Goal: Task Accomplishment & Management: Use online tool/utility

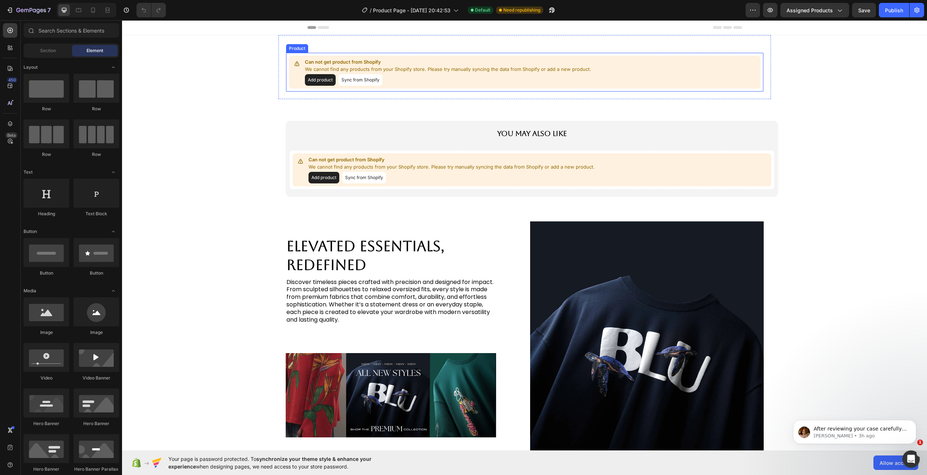
click at [366, 65] on p "Can not get product from Shopify" at bounding box center [448, 62] width 286 height 7
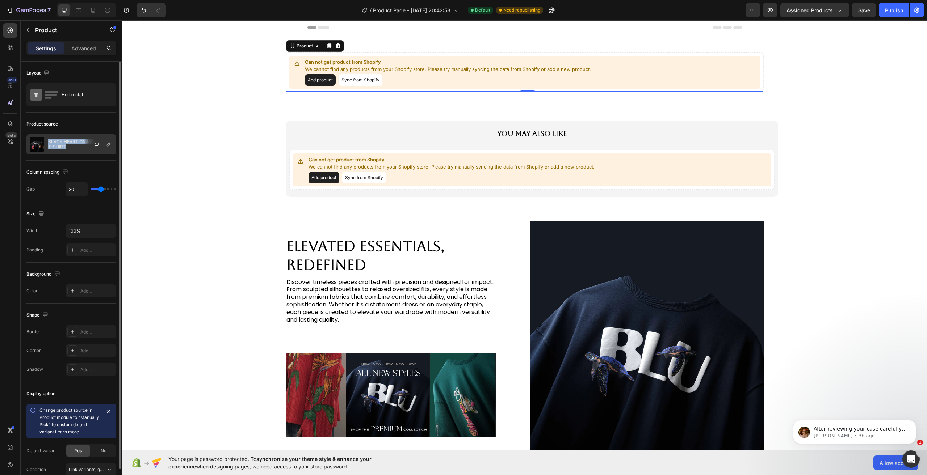
copy p "BLACK HEART ON MY SLEEVE T-SHIRT"
drag, startPoint x: 66, startPoint y: 148, endPoint x: 58, endPoint y: 116, distance: 32.8
click at [58, 117] on div "Product source BLACK HEART ON MY SLEEVE T-SHIRT" at bounding box center [71, 137] width 90 height 48
click at [58, 116] on div "Product source BLACK HEART ON MY SLEEVE T-SHIRT" at bounding box center [71, 137] width 90 height 48
click at [63, 138] on div "BLACK HEART ON MY SLEEVE T-SHIRT" at bounding box center [71, 144] width 90 height 20
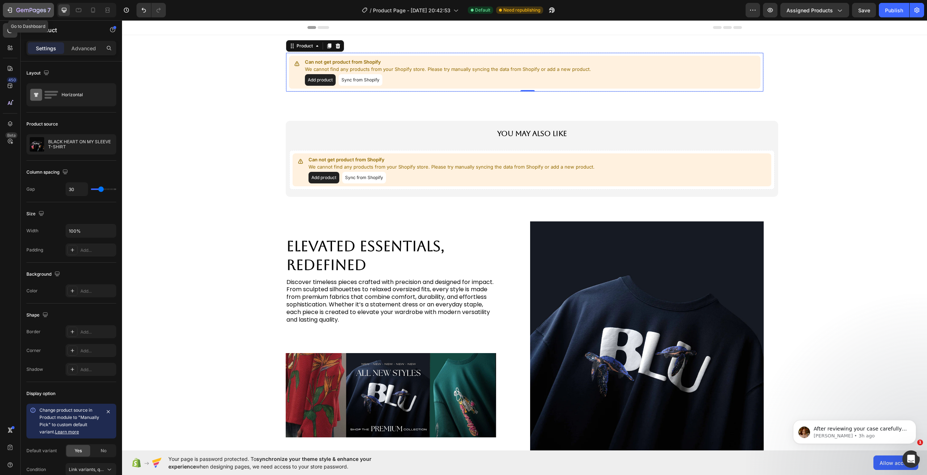
click at [31, 10] on icon "button" at bounding box center [31, 11] width 30 height 6
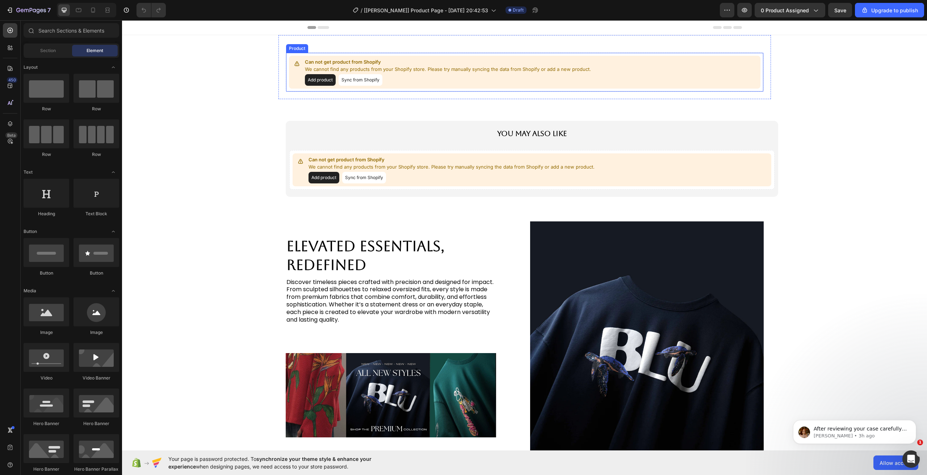
click at [409, 64] on p "Can not get product from Shopify" at bounding box center [448, 62] width 286 height 7
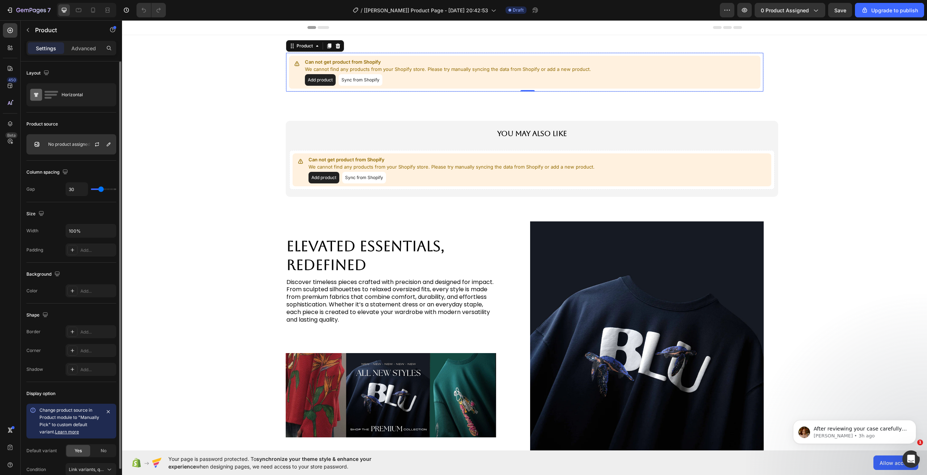
click at [71, 141] on div "No product assigned" at bounding box center [71, 144] width 90 height 20
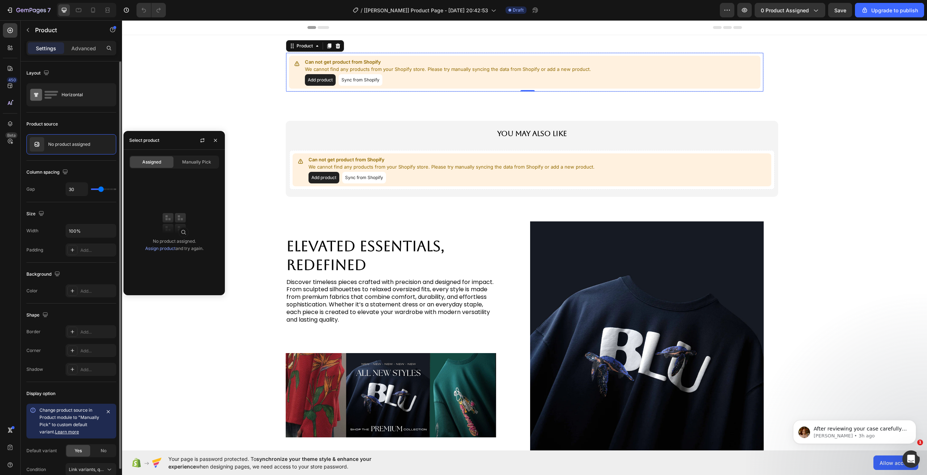
click at [67, 129] on div "Product source" at bounding box center [71, 124] width 90 height 12
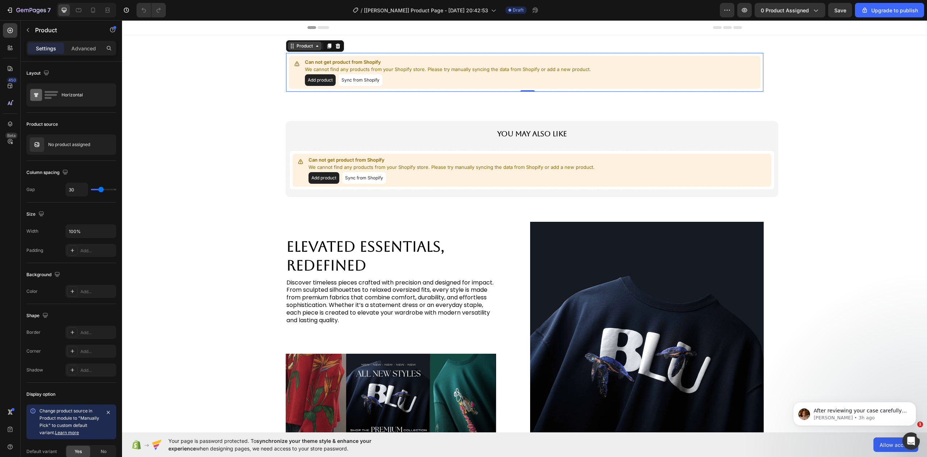
click at [298, 45] on div "Product" at bounding box center [304, 46] width 19 height 7
click at [76, 139] on div "No product assigned" at bounding box center [71, 144] width 90 height 20
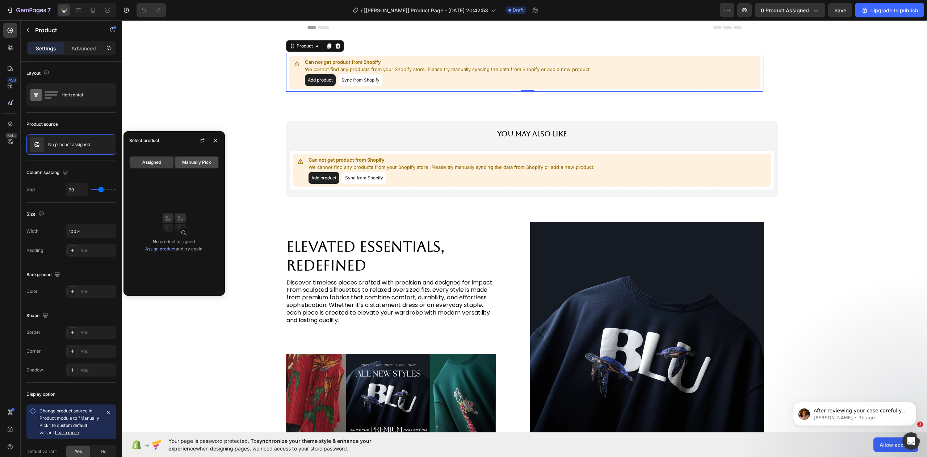
click at [191, 161] on span "Manually Pick" at bounding box center [196, 162] width 29 height 7
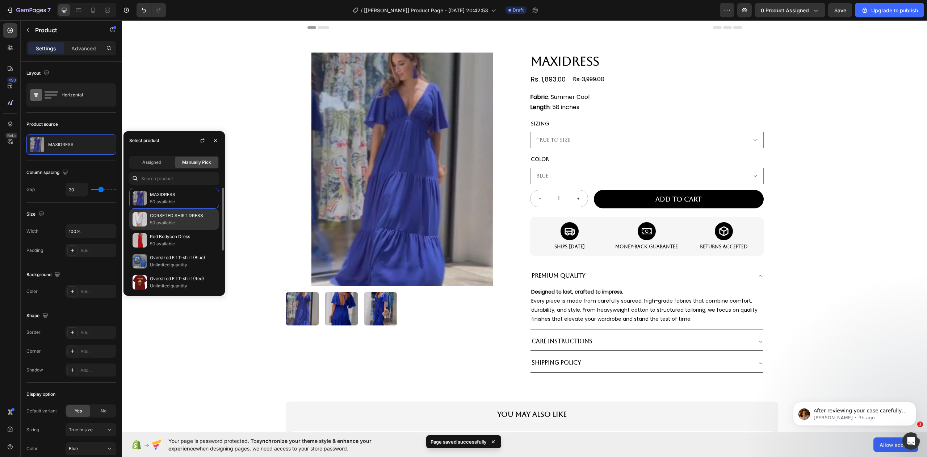
drag, startPoint x: 160, startPoint y: 225, endPoint x: 164, endPoint y: 194, distance: 30.6
click at [160, 225] on p "50 available" at bounding box center [183, 222] width 66 height 7
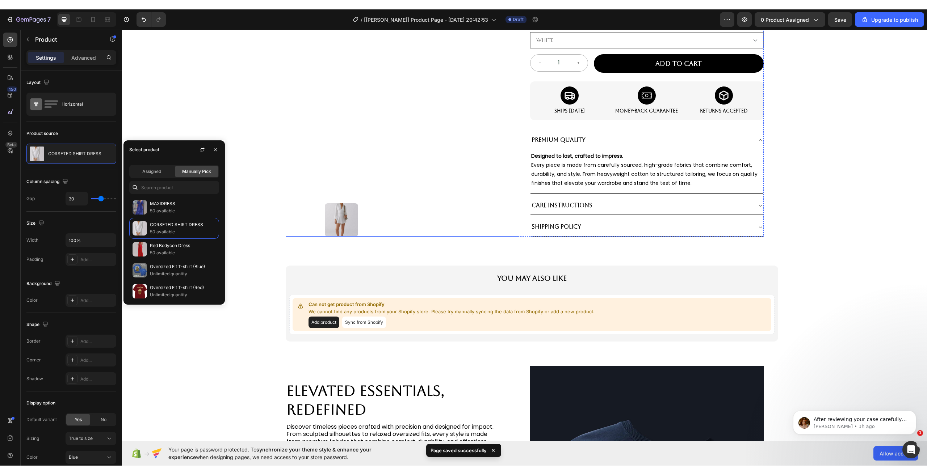
scroll to position [290, 0]
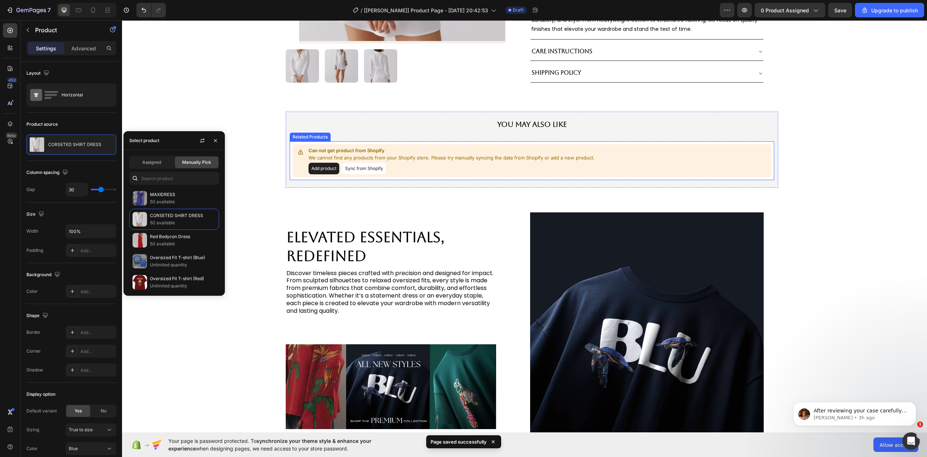
click at [484, 147] on p "Can not get product from Shopify" at bounding box center [452, 150] width 286 height 7
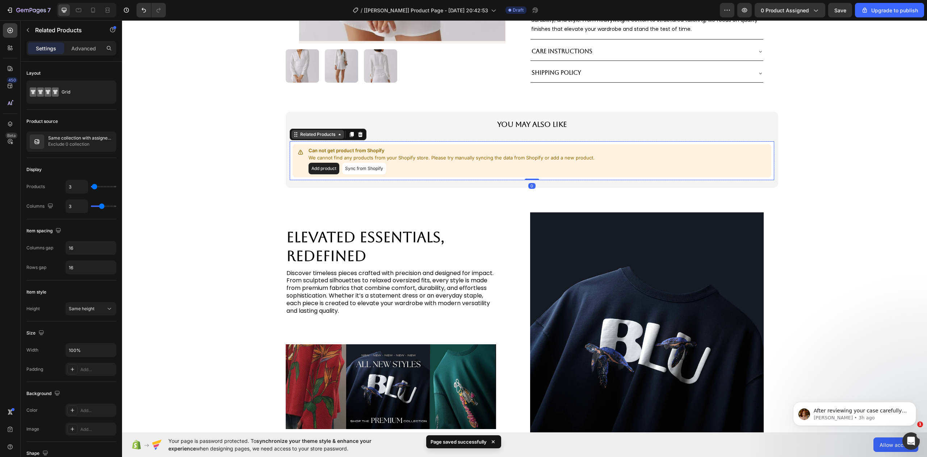
click at [309, 134] on div "Related Products" at bounding box center [318, 134] width 38 height 7
click at [311, 141] on div "Can not get product from Shopify We cannot find any products from your Shopify …" at bounding box center [531, 160] width 485 height 39
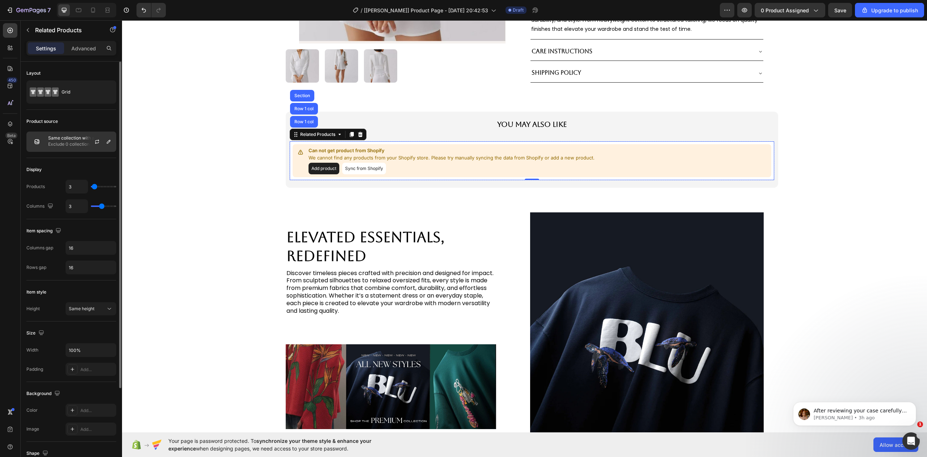
click at [64, 137] on p "Same collection with assigned product" at bounding box center [80, 137] width 65 height 5
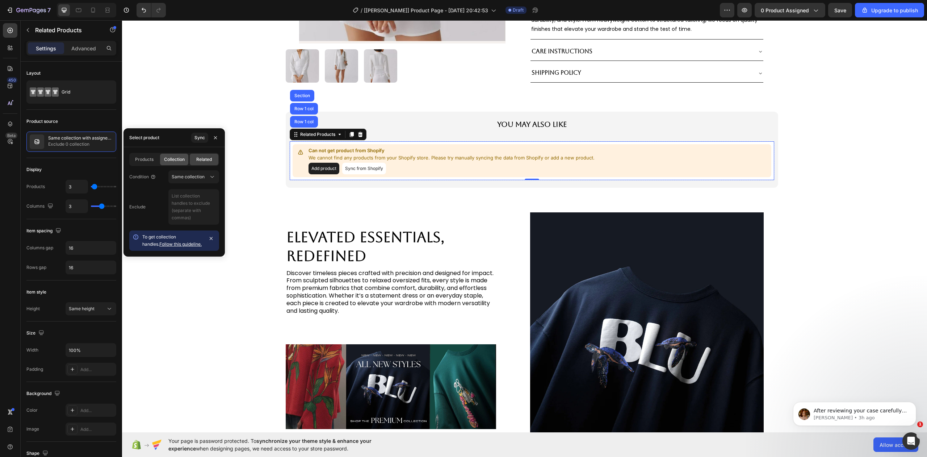
click at [180, 160] on span "Collection" at bounding box center [174, 159] width 21 height 7
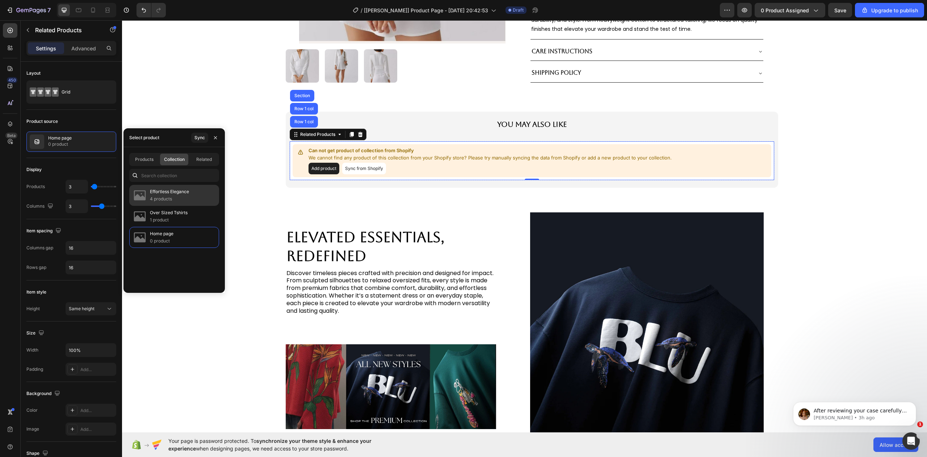
click at [168, 194] on p "Effortless Elegance" at bounding box center [169, 191] width 39 height 7
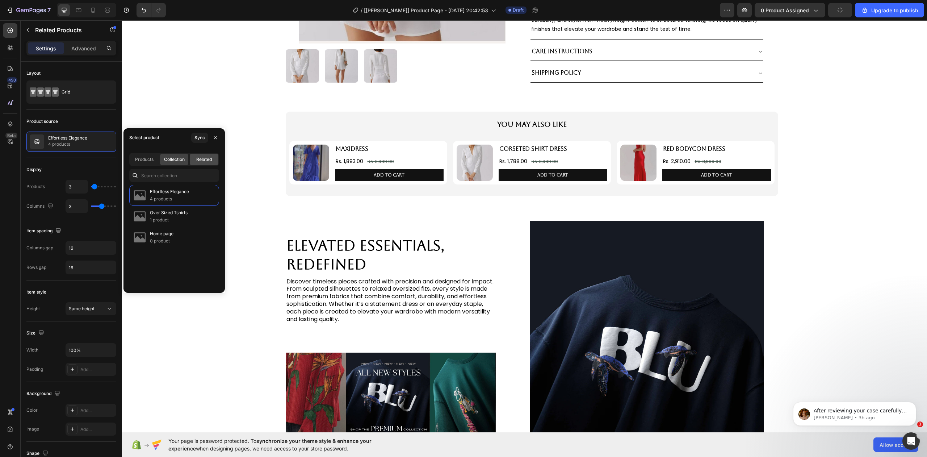
click at [202, 156] on span "Related" at bounding box center [204, 159] width 16 height 7
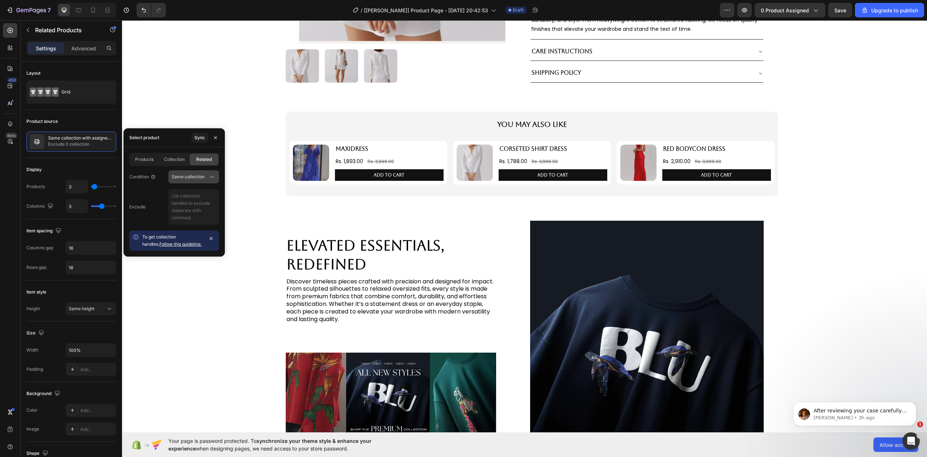
click at [189, 179] on span "Same collection" at bounding box center [188, 176] width 33 height 7
click at [195, 202] on div "Same vendor" at bounding box center [186, 208] width 59 height 14
click at [198, 159] on span "Related" at bounding box center [204, 159] width 16 height 7
click at [192, 172] on button "Same vendor" at bounding box center [193, 176] width 51 height 13
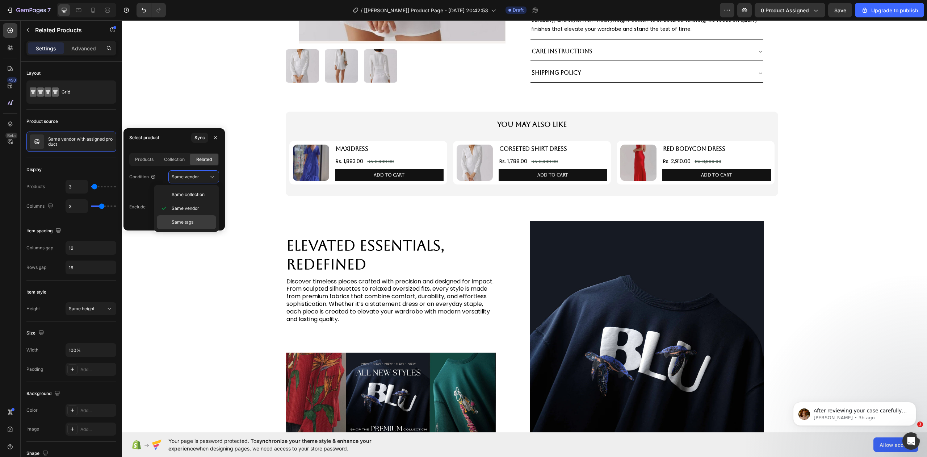
click at [195, 220] on p "Same tags" at bounding box center [192, 222] width 41 height 7
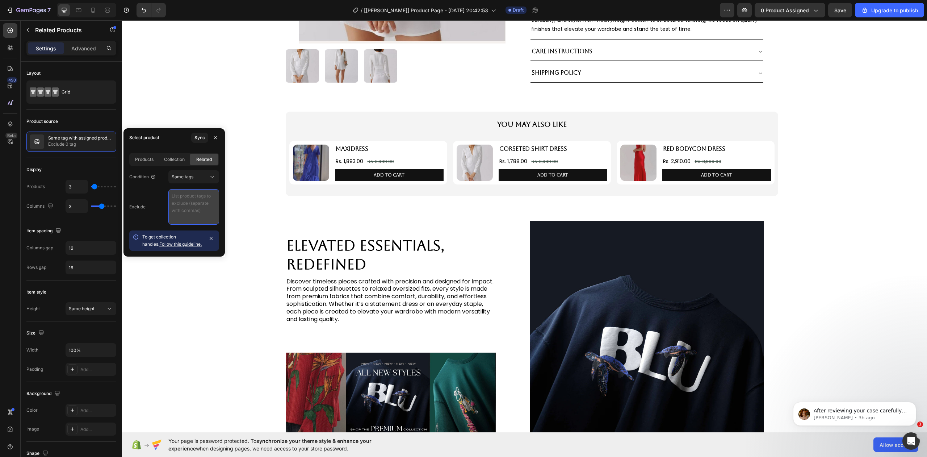
click at [190, 198] on textarea at bounding box center [193, 206] width 51 height 35
click at [183, 161] on span "Collection" at bounding box center [174, 159] width 21 height 7
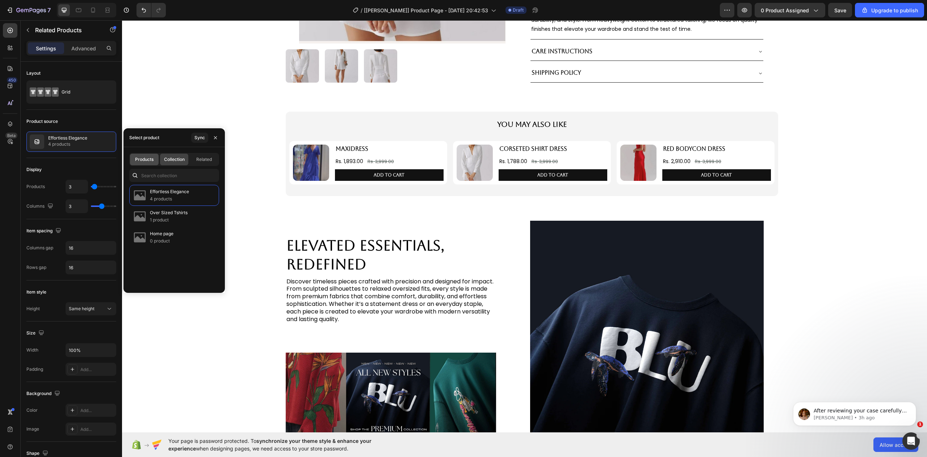
click at [152, 158] on span "Products" at bounding box center [144, 159] width 18 height 7
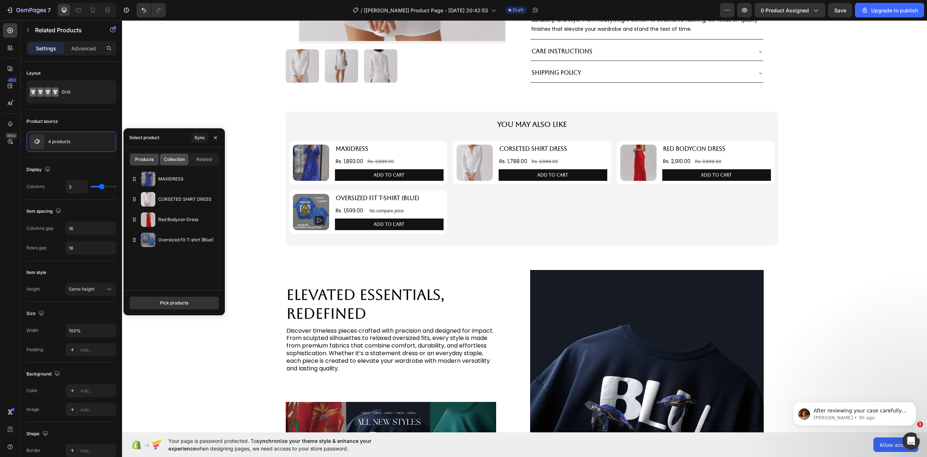
click at [180, 164] on div "Collection" at bounding box center [174, 160] width 29 height 12
